Goal: Find specific page/section: Find specific page/section

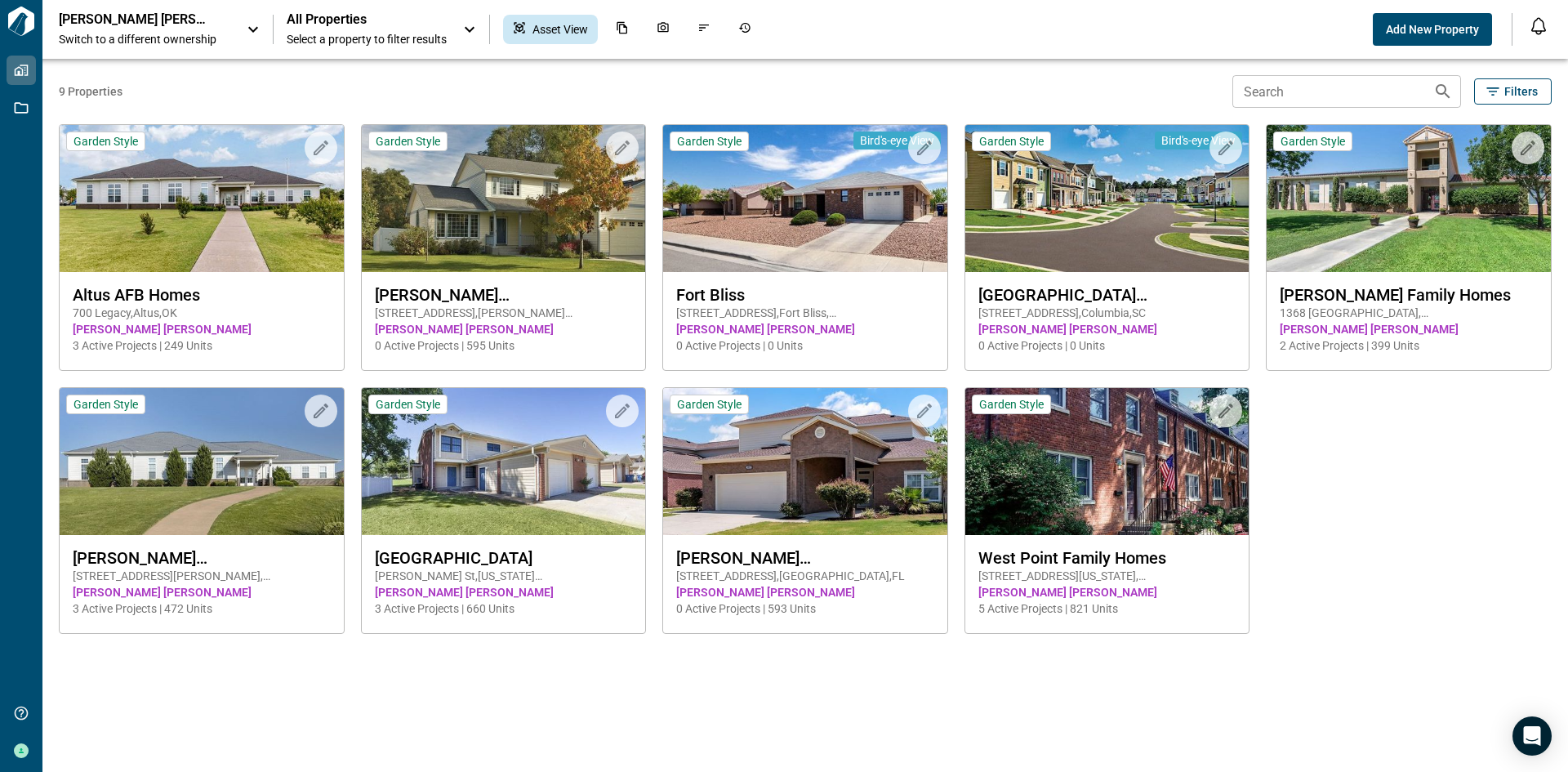
click at [191, 27] on p "[PERSON_NAME] [PERSON_NAME]" at bounding box center [132, 19] width 147 height 16
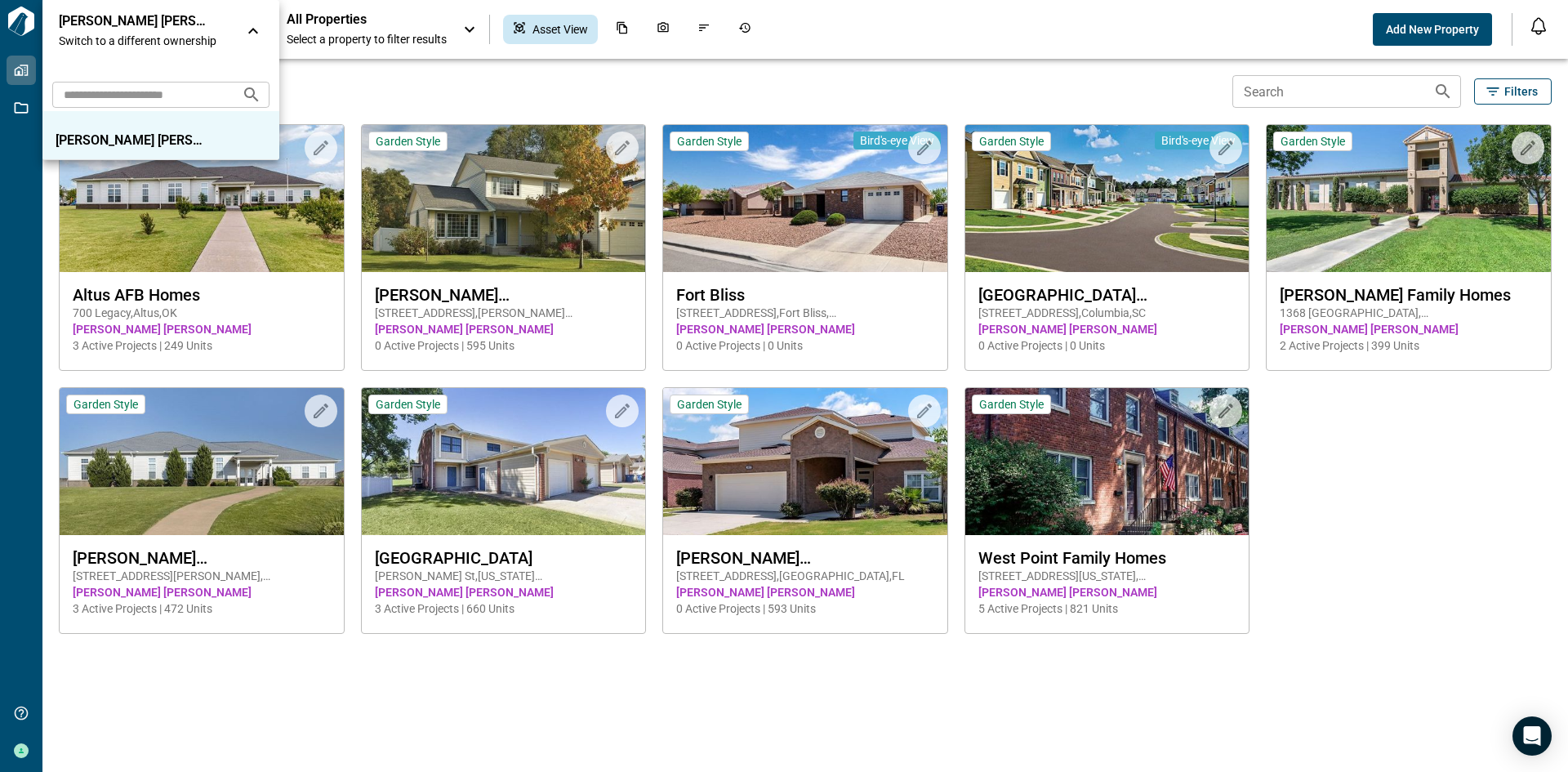
click at [191, 27] on p "[PERSON_NAME] [PERSON_NAME]" at bounding box center [132, 21] width 147 height 16
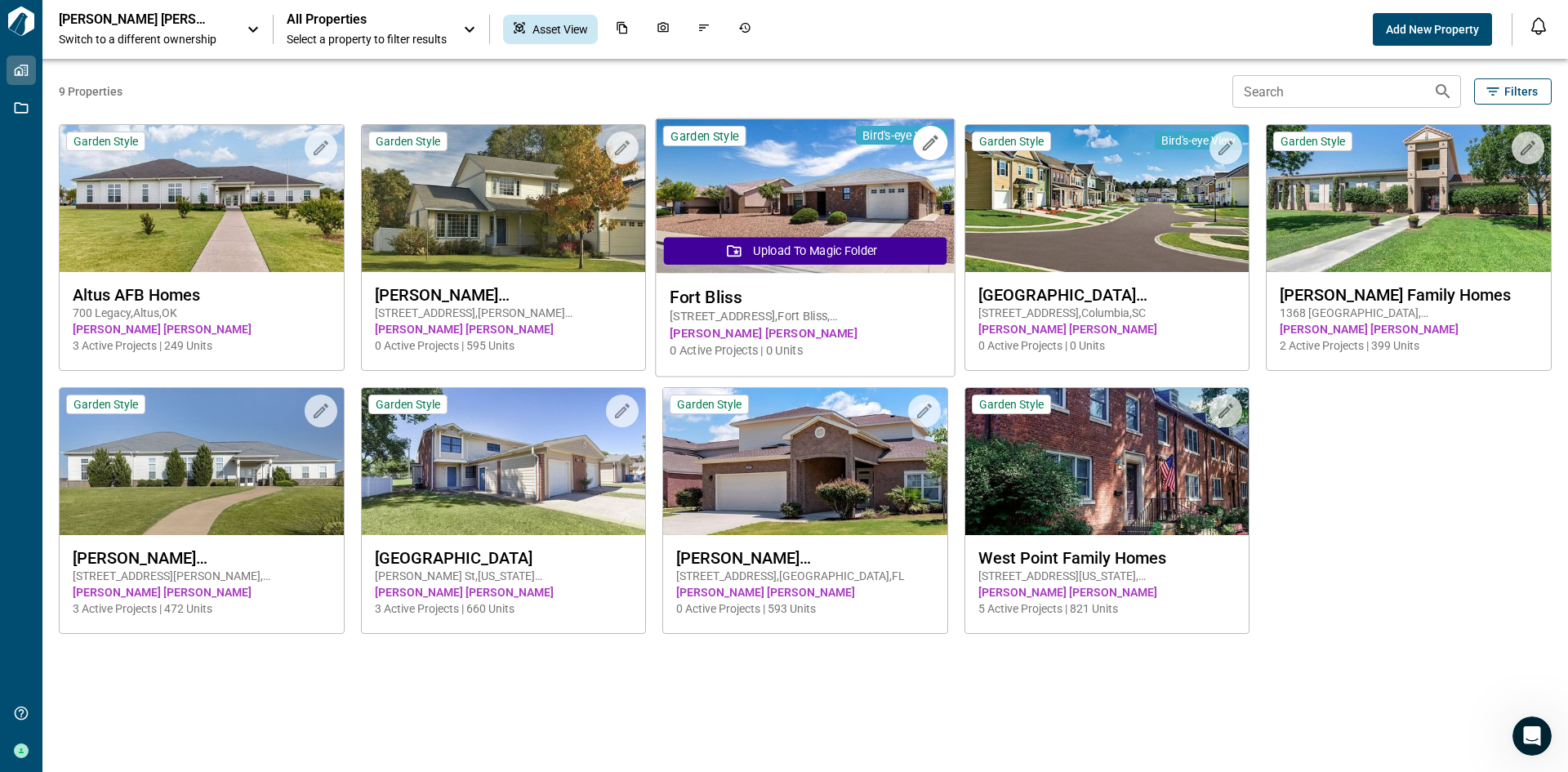
click at [847, 301] on span "Fort Bliss" at bounding box center [805, 297] width 270 height 21
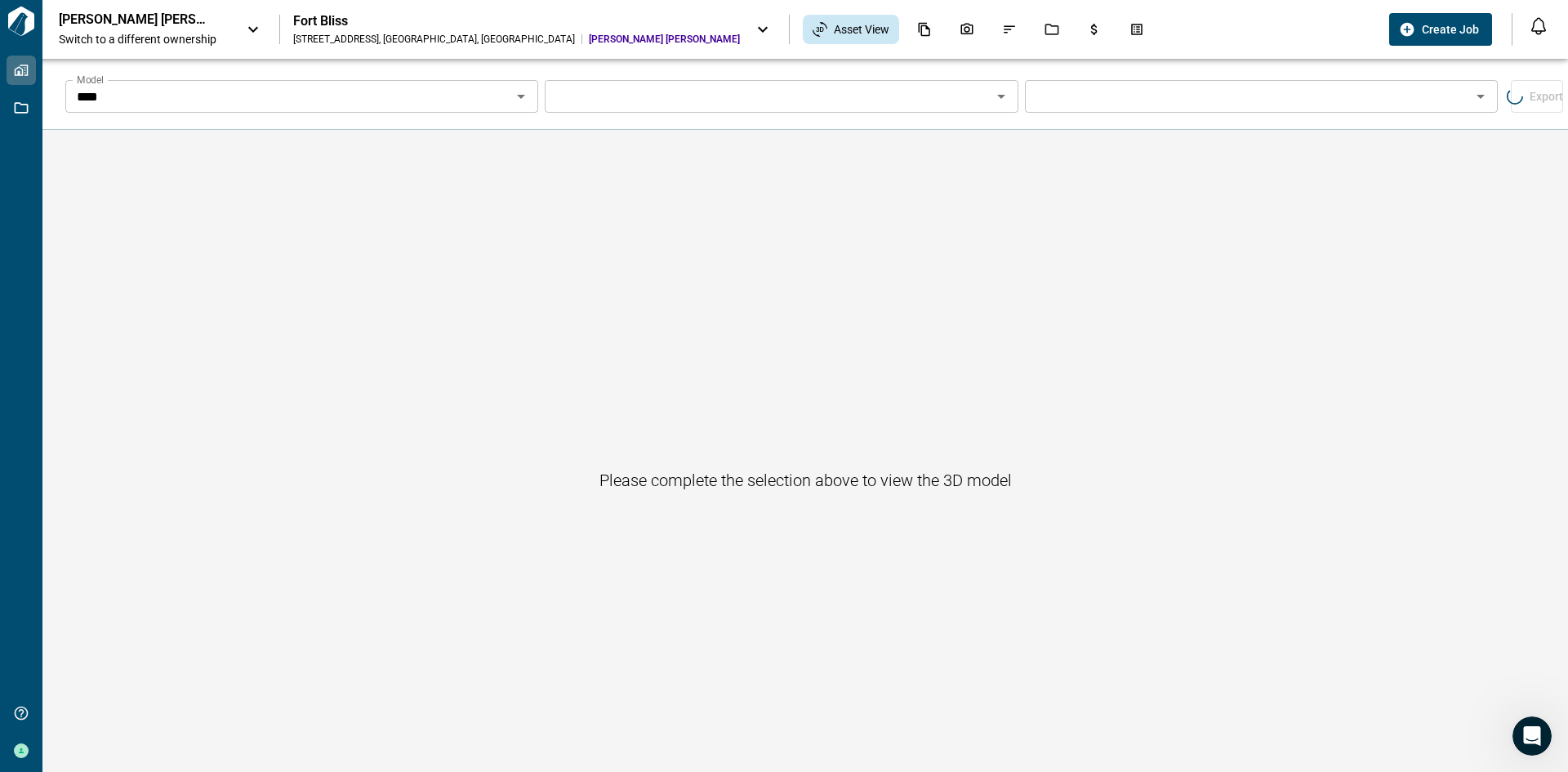
click at [520, 97] on icon "Open" at bounding box center [521, 97] width 8 height 4
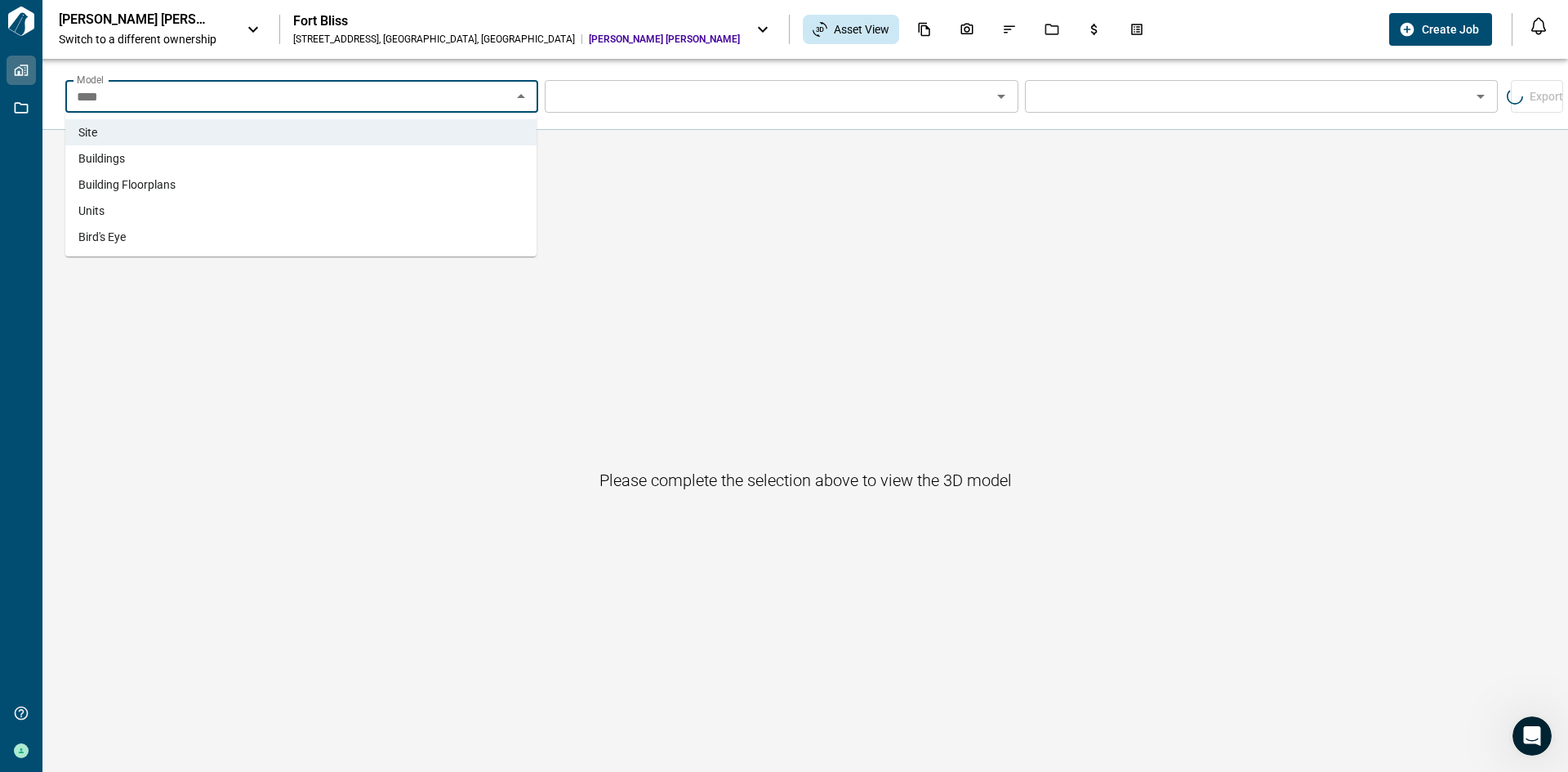
click at [98, 160] on span "Buildings" at bounding box center [102, 158] width 47 height 16
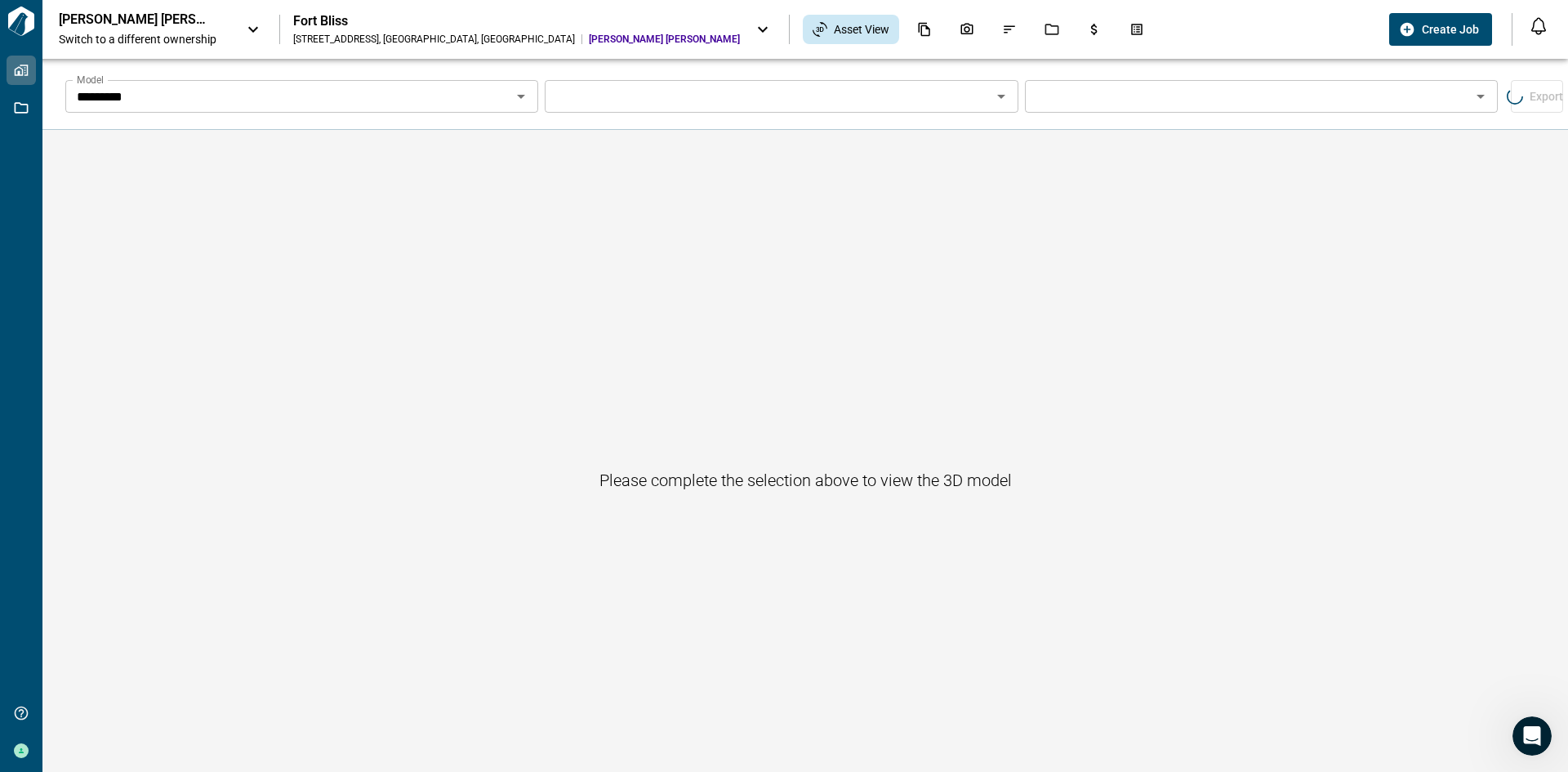
click at [753, 28] on icon at bounding box center [762, 29] width 20 height 20
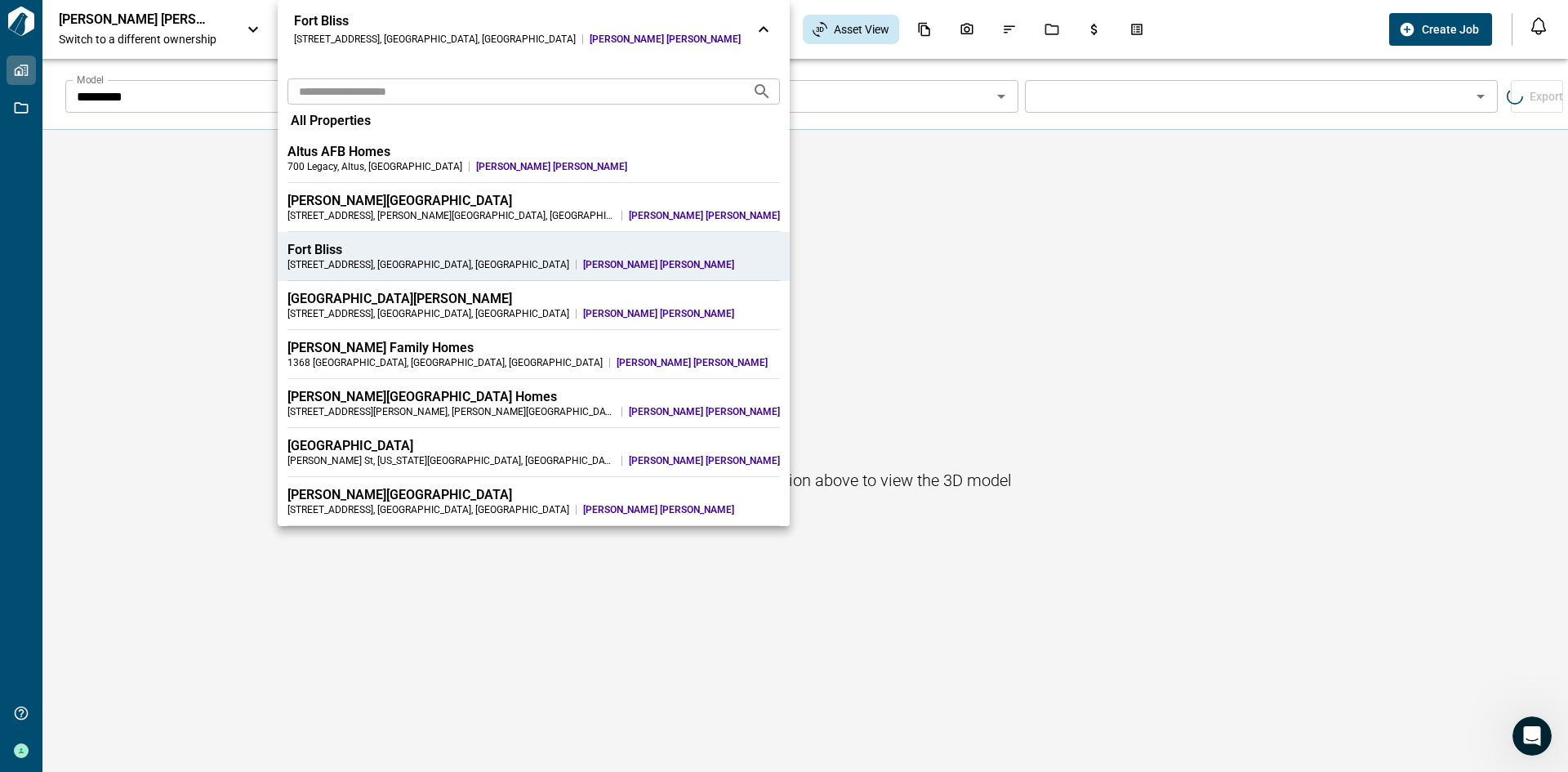
click at [329, 193] on div "[PERSON_NAME][GEOGRAPHIC_DATA]" at bounding box center [533, 200] width 492 height 16
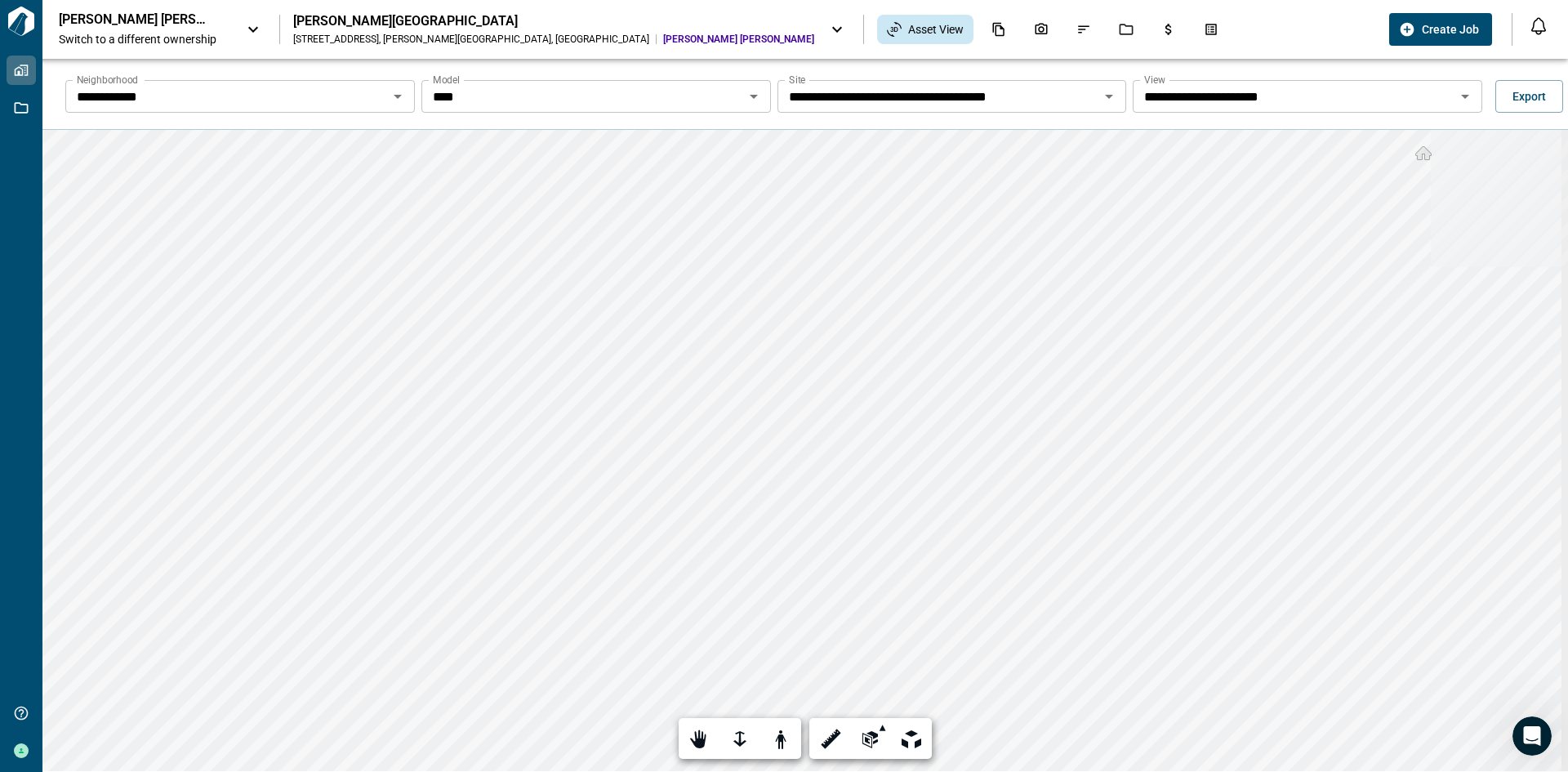
click at [832, 30] on icon at bounding box center [837, 30] width 9 height 6
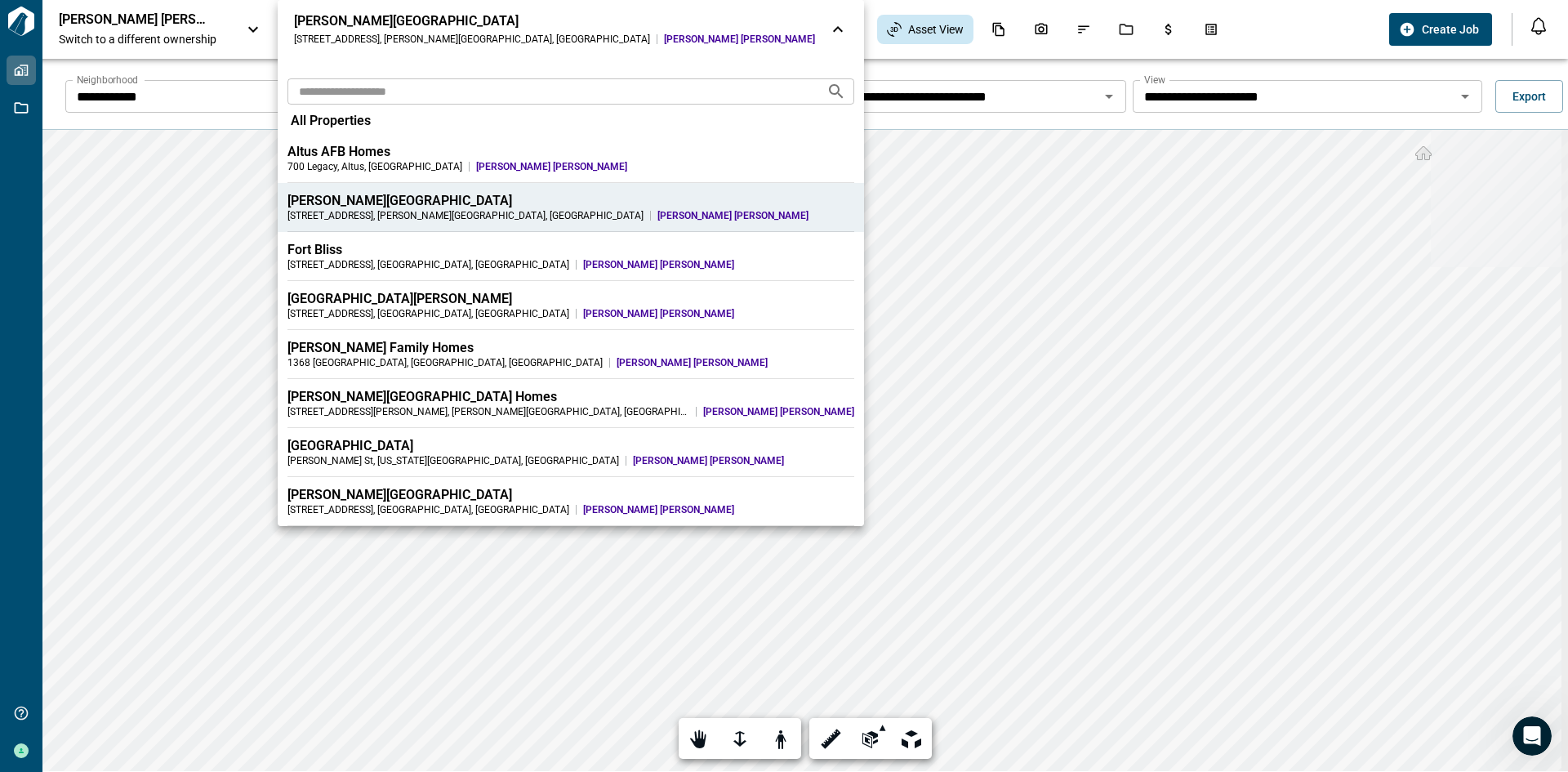
click at [833, 30] on icon at bounding box center [838, 29] width 9 height 6
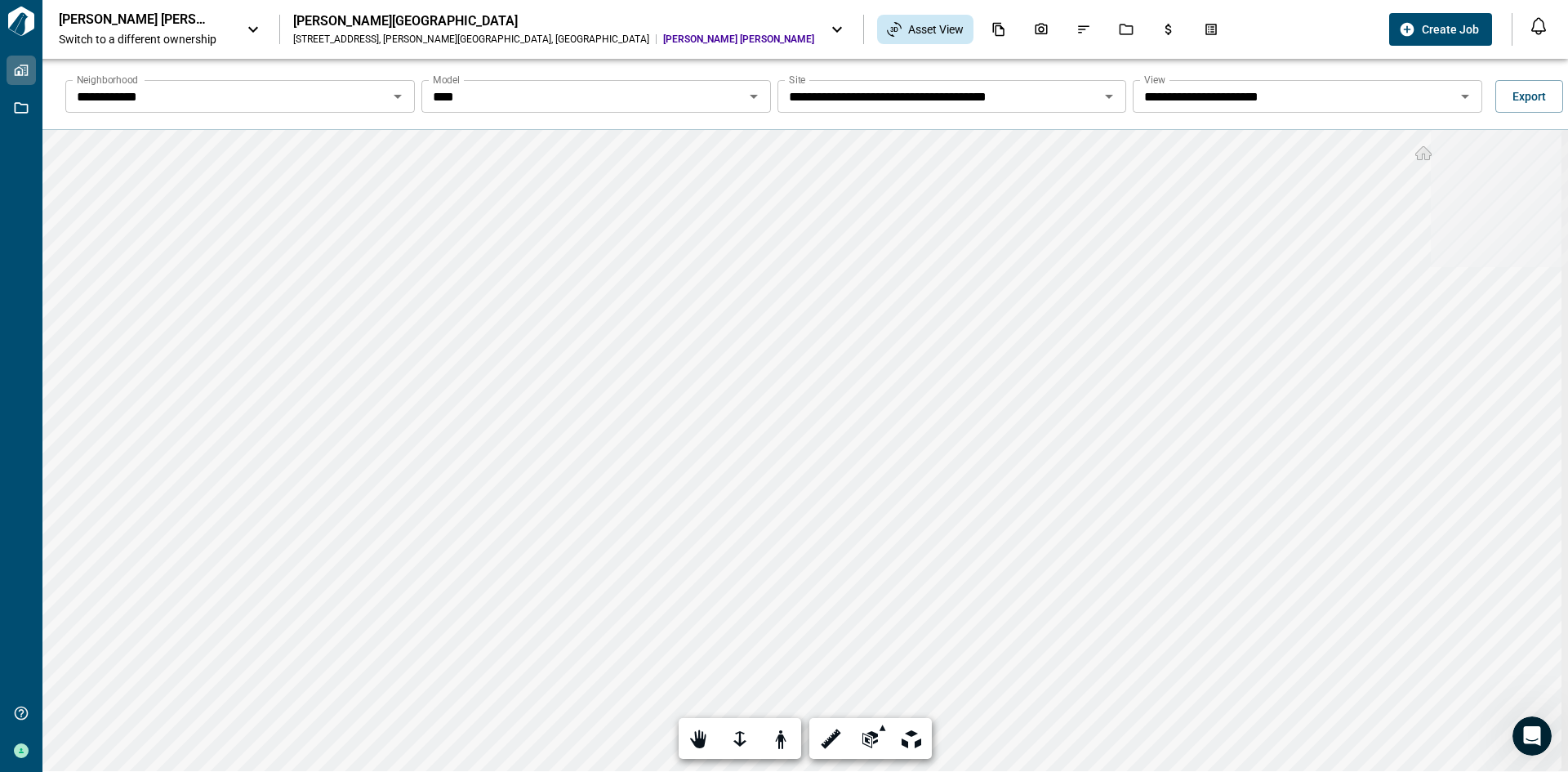
click at [832, 30] on icon at bounding box center [837, 30] width 9 height 6
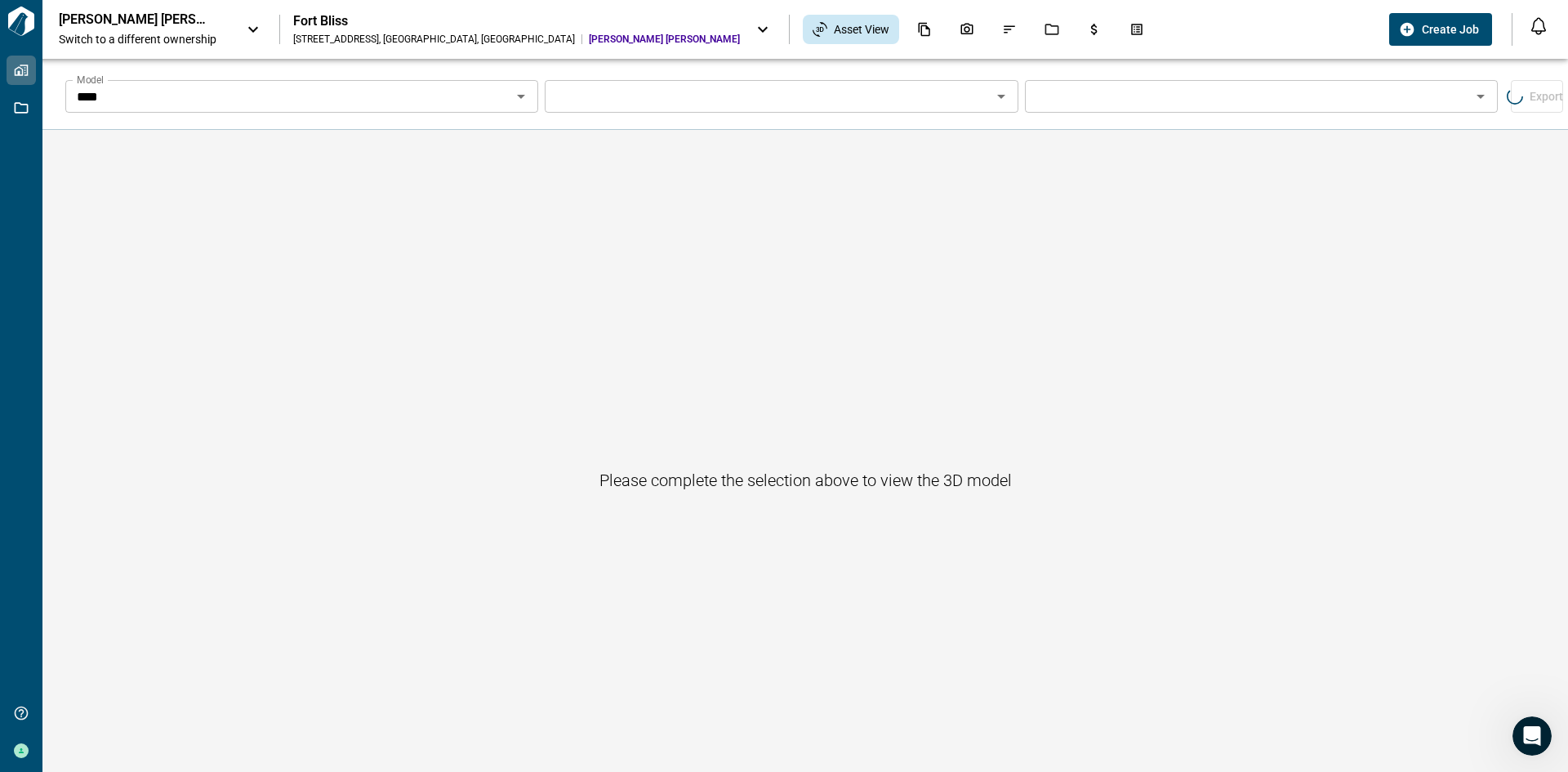
click at [322, 22] on div "Fort Bliss" at bounding box center [516, 21] width 447 height 16
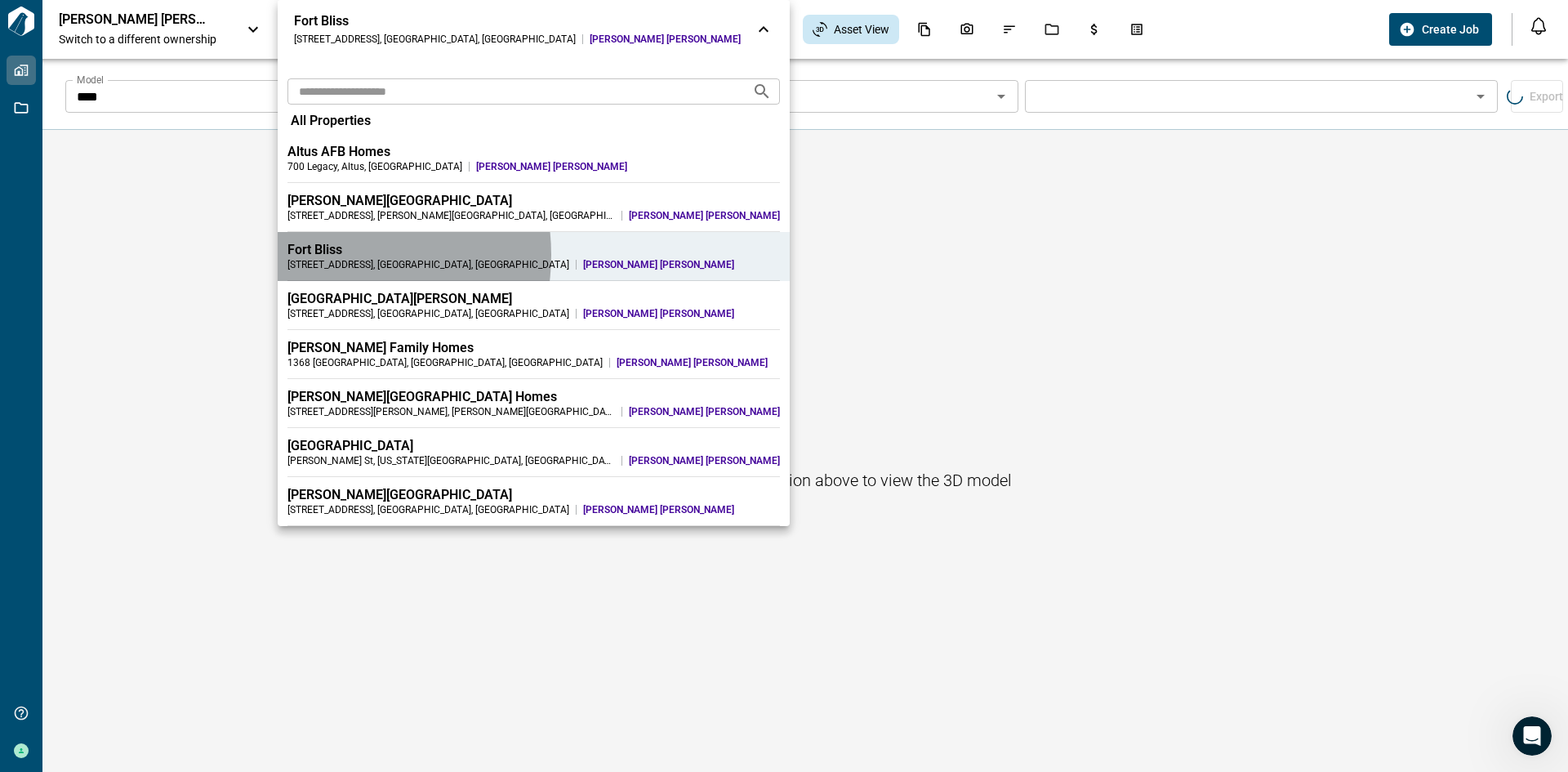
click at [327, 255] on div "Fort Bliss" at bounding box center [533, 249] width 492 height 16
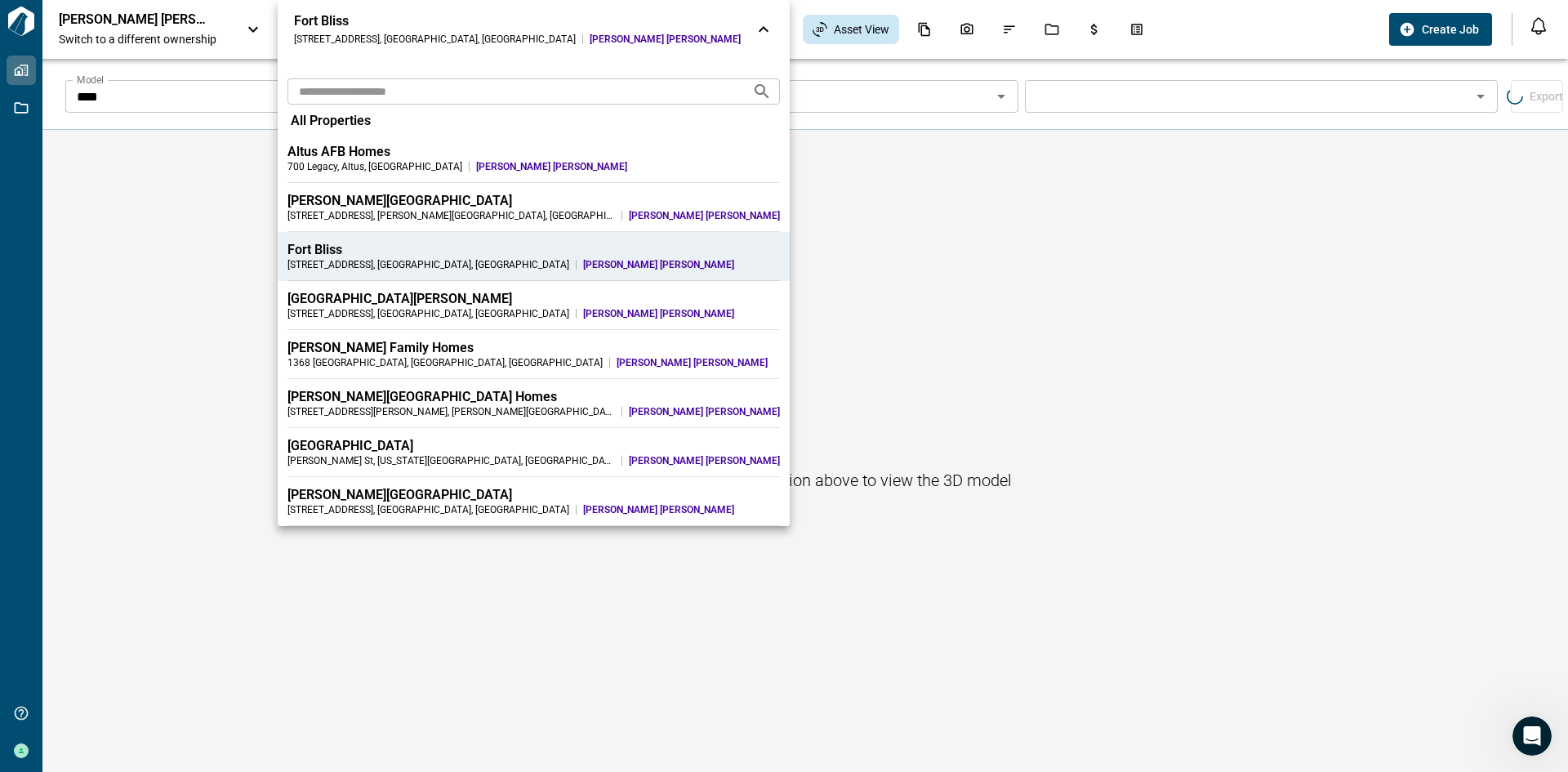
click at [677, 192] on div at bounding box center [784, 386] width 1568 height 772
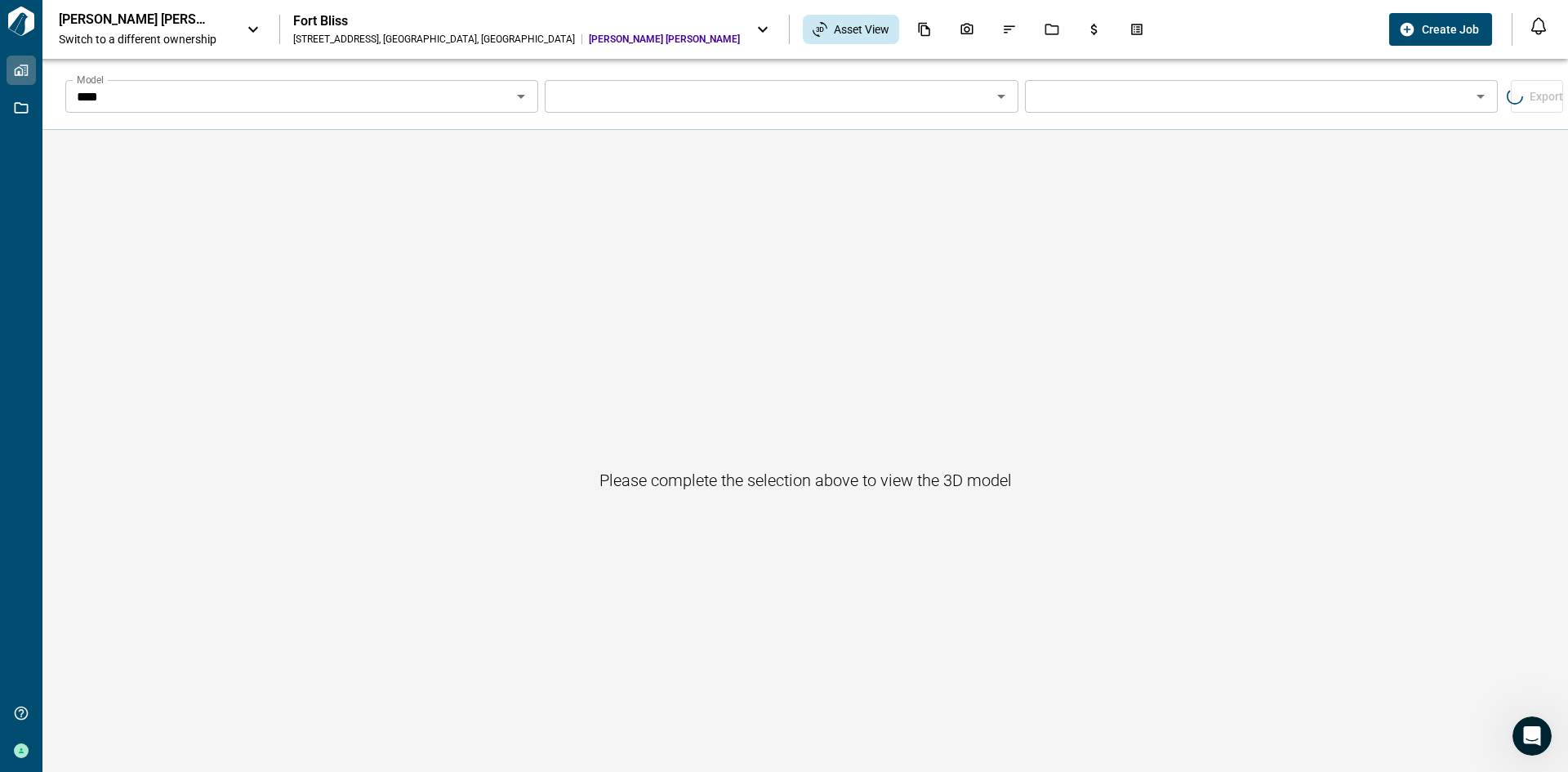
click at [753, 32] on icon at bounding box center [762, 29] width 20 height 20
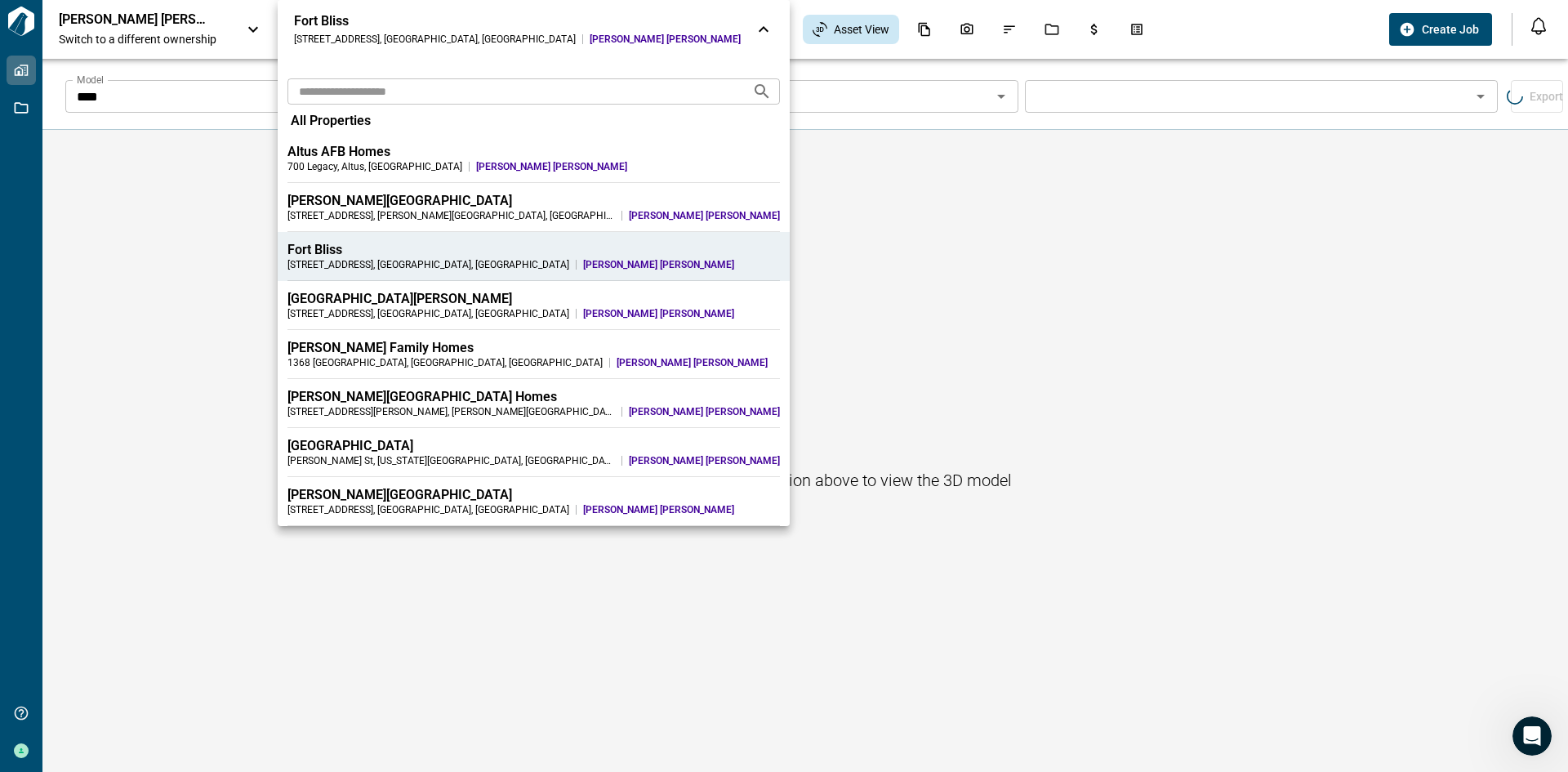
click at [347, 118] on span "All Properties" at bounding box center [331, 120] width 80 height 16
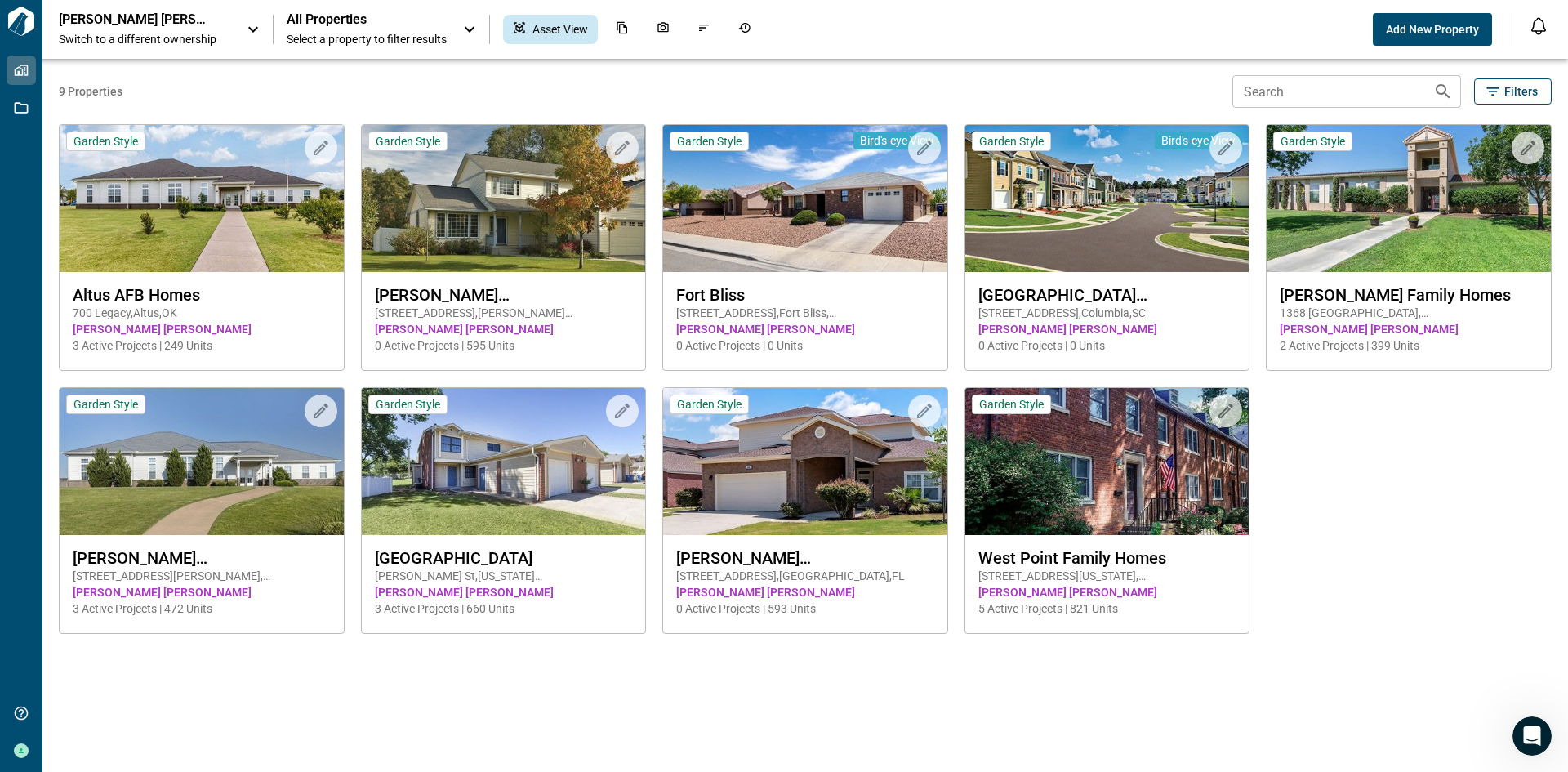
click at [880, 705] on div "9 Properties Search Search Filters Upload to Magic Folder Garden Style [GEOGRAP…" at bounding box center [806, 415] width 1493 height 713
